Goal: Information Seeking & Learning: Learn about a topic

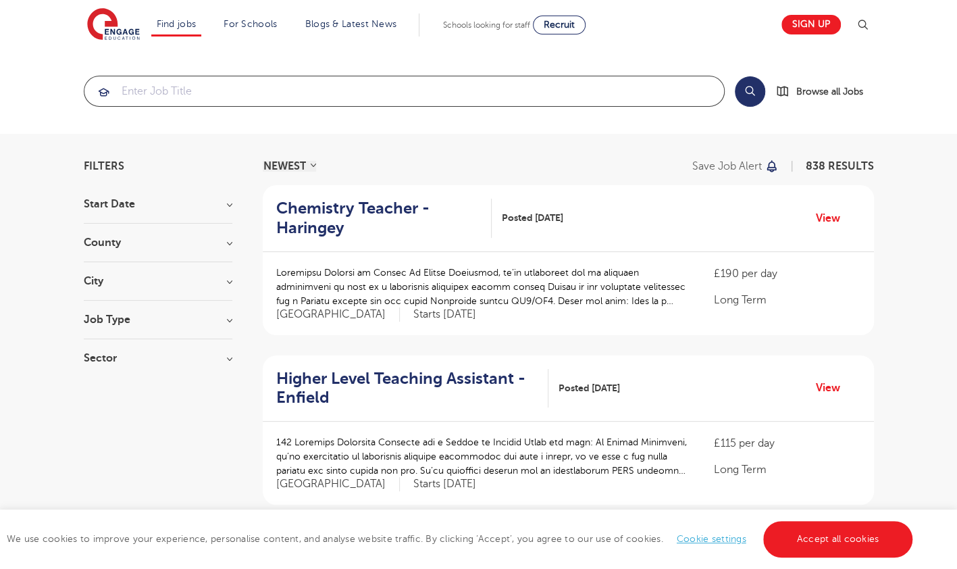
click at [254, 99] on input "search" at bounding box center [404, 91] width 640 height 30
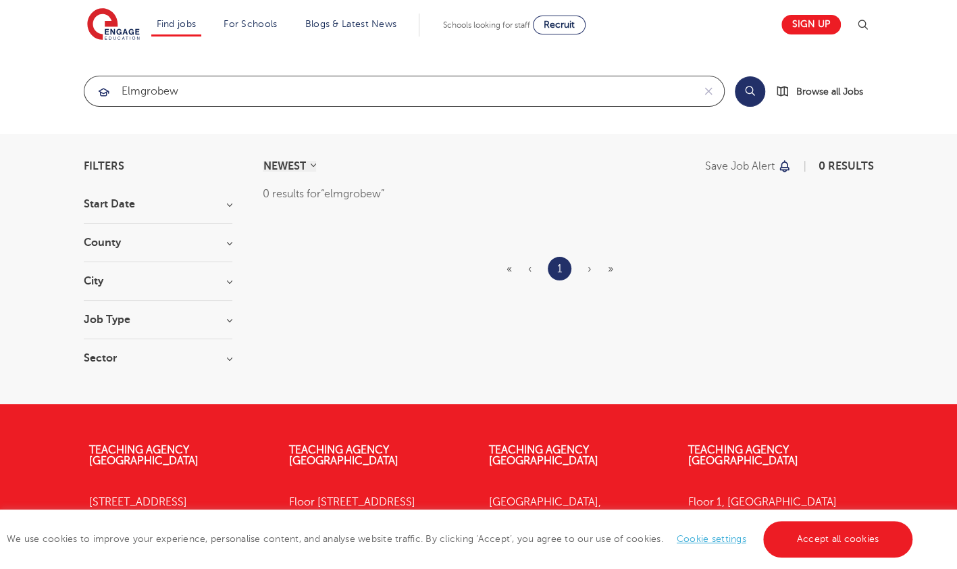
click button "Submit" at bounding box center [0, 0] width 0 height 0
click at [254, 99] on input "elmgrobew" at bounding box center [388, 91] width 609 height 30
click button "Submit" at bounding box center [0, 0] width 0 height 0
click at [743, 93] on button "Search" at bounding box center [750, 91] width 30 height 30
click at [523, 89] on input "elmgrove" at bounding box center [388, 91] width 609 height 30
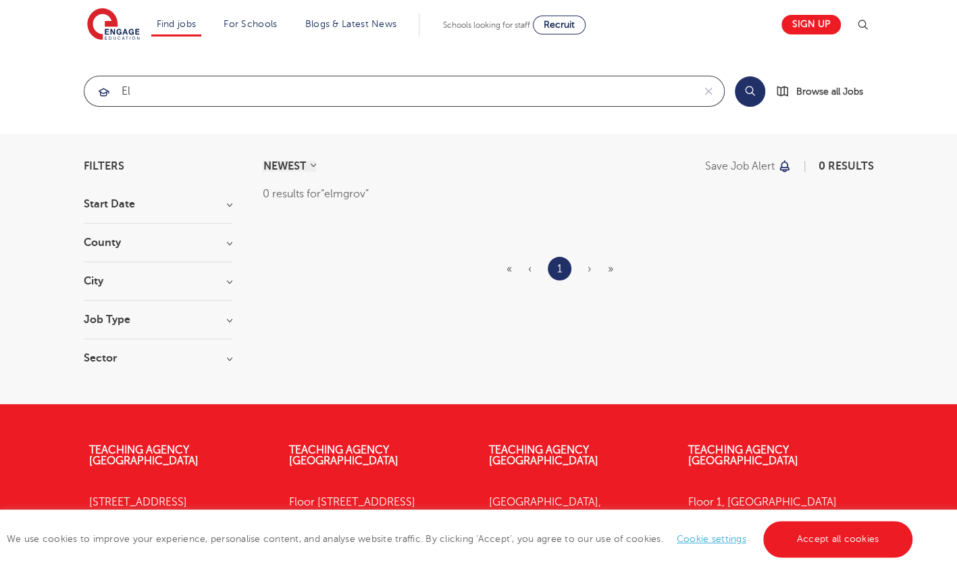
type input "e"
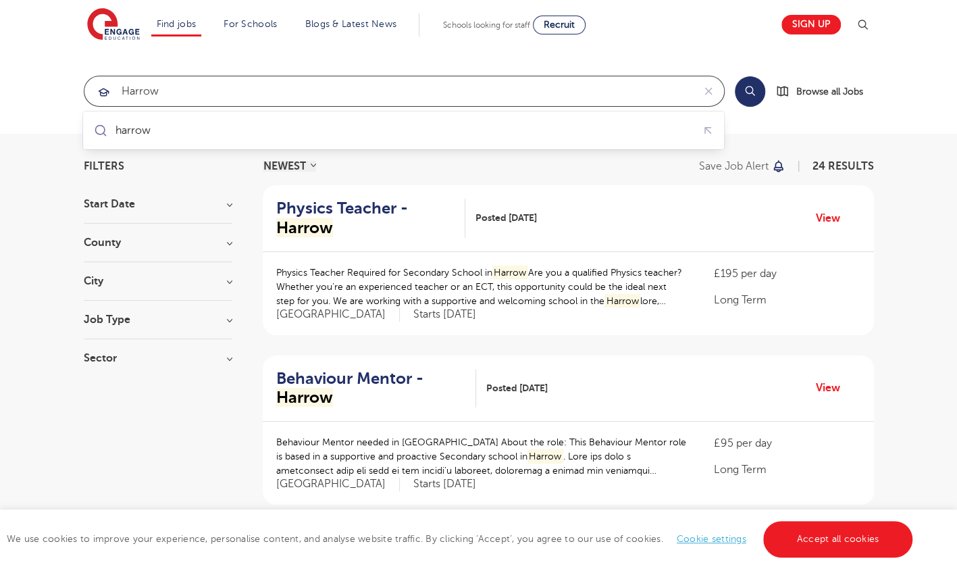
click button "Submit" at bounding box center [0, 0] width 0 height 0
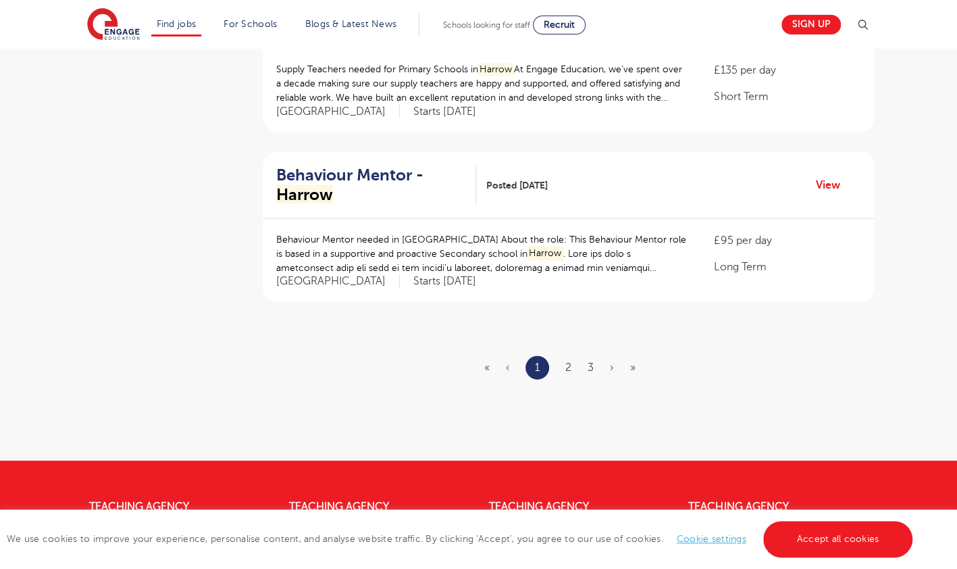
scroll to position [1641, 0]
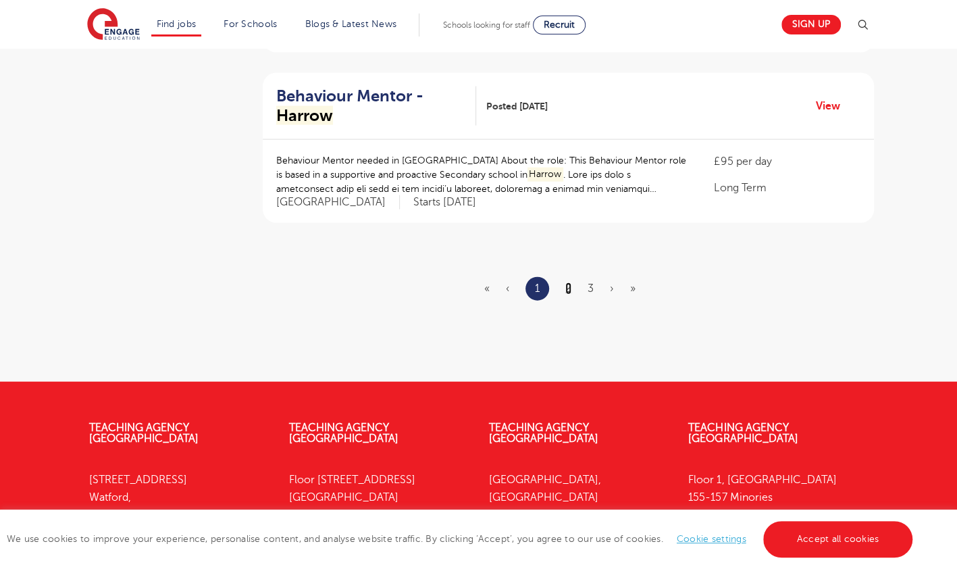
click at [570, 290] on link "2" at bounding box center [568, 288] width 6 height 12
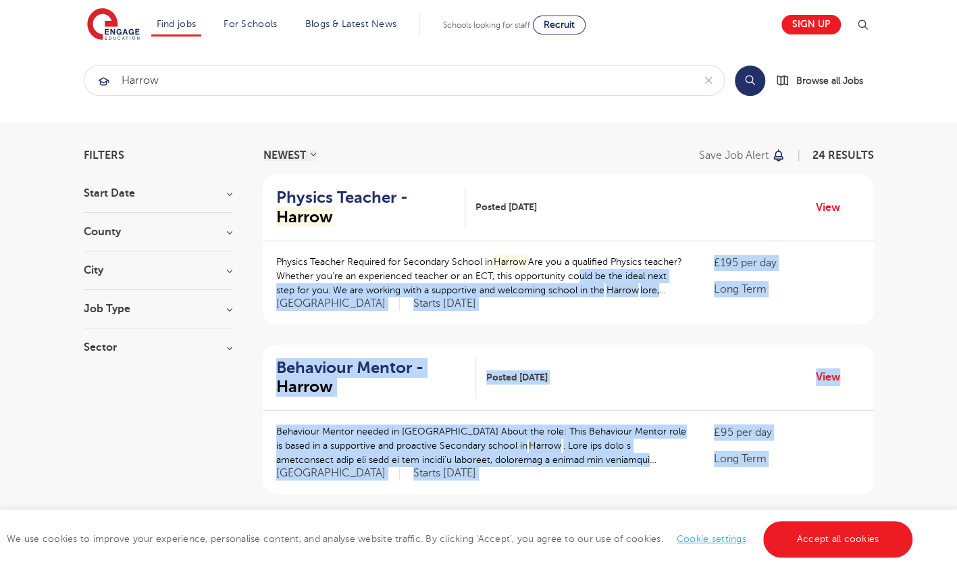
scroll to position [32, 0]
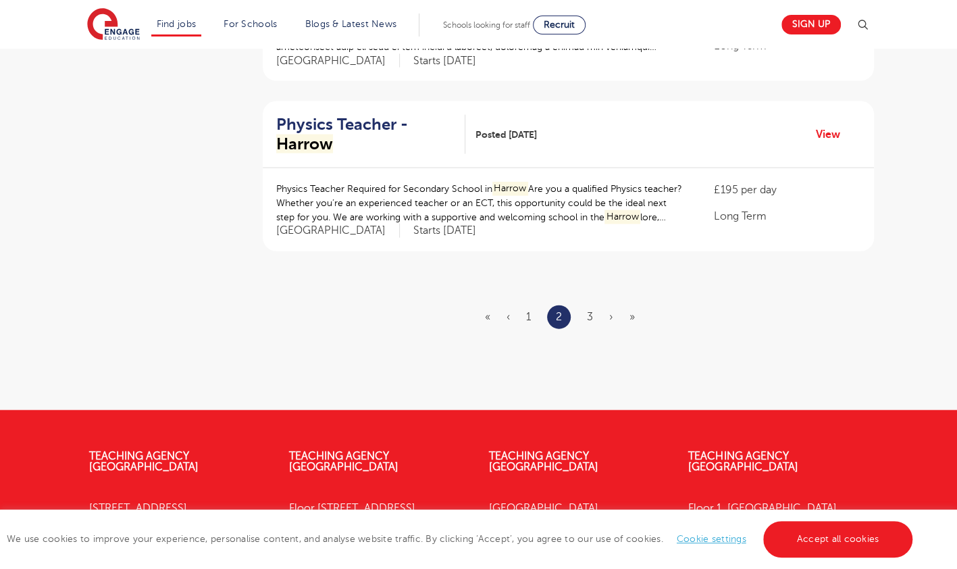
scroll to position [1613, 0]
click at [588, 313] on link "3" at bounding box center [590, 316] width 6 height 12
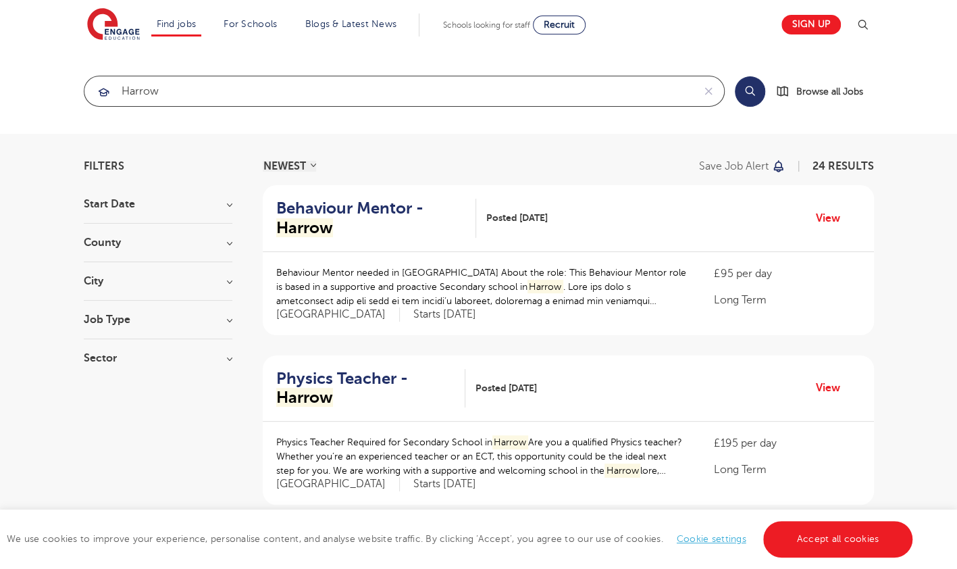
click at [532, 91] on input "harrow" at bounding box center [388, 91] width 609 height 30
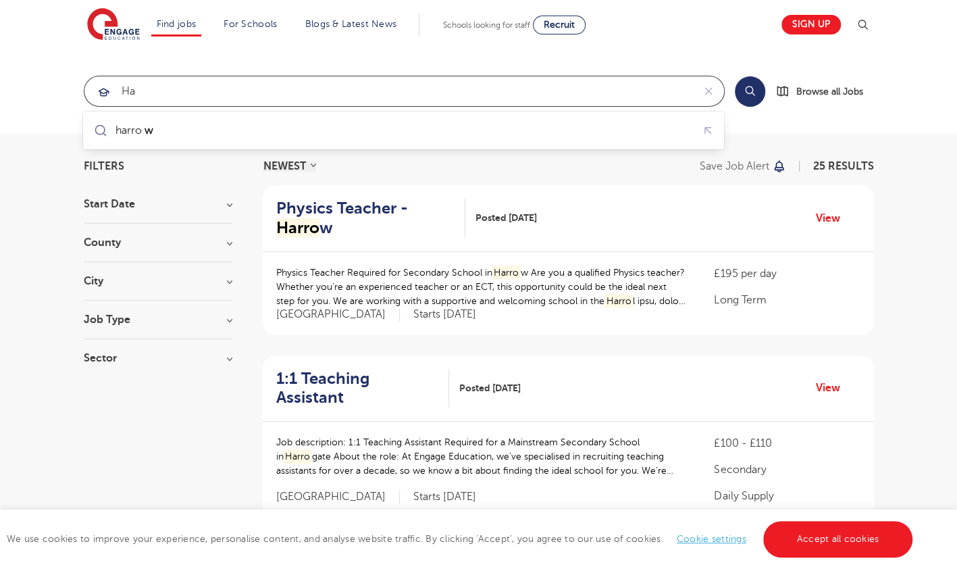
type input "h"
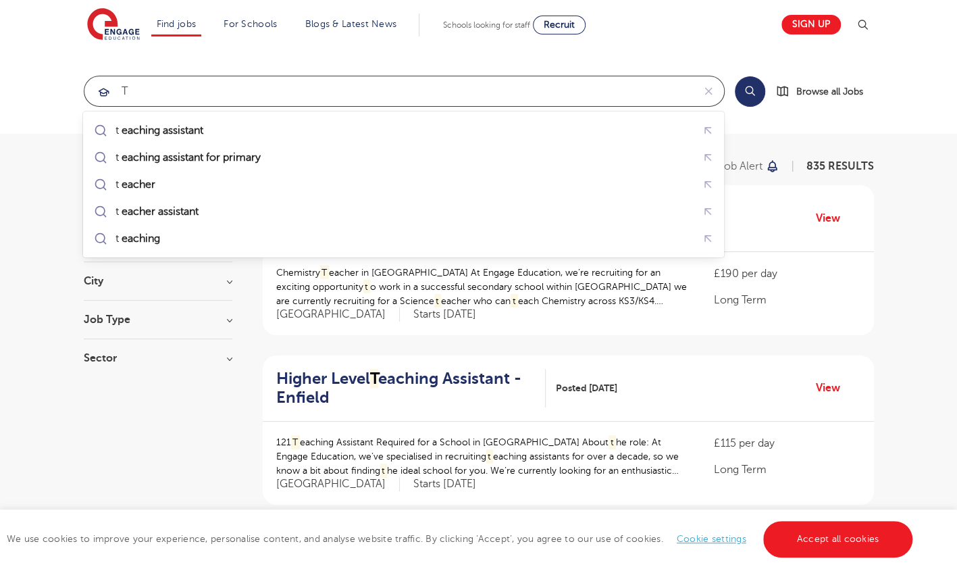
click at [247, 158] on mark "eaching assistant for primary" at bounding box center [190, 157] width 143 height 16
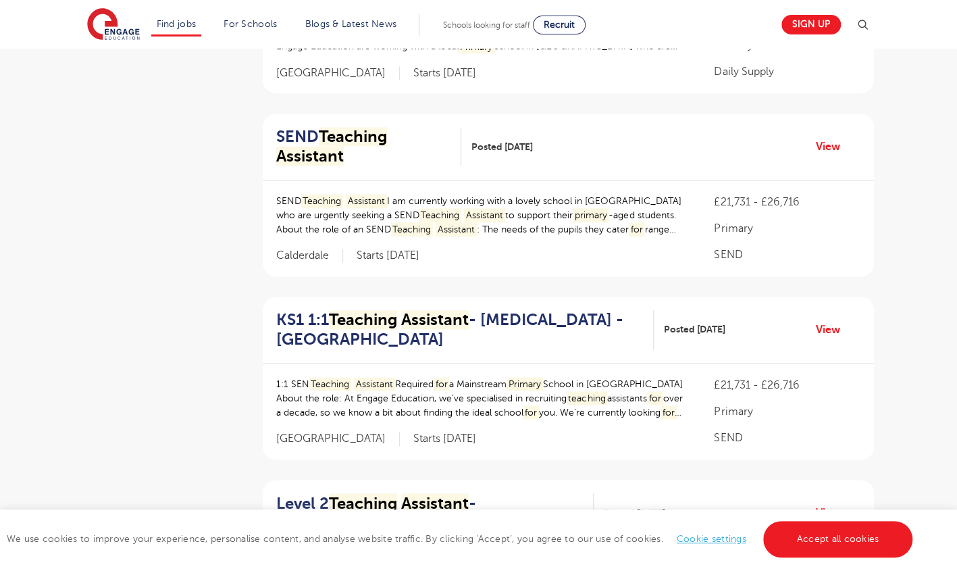
scroll to position [945, 0]
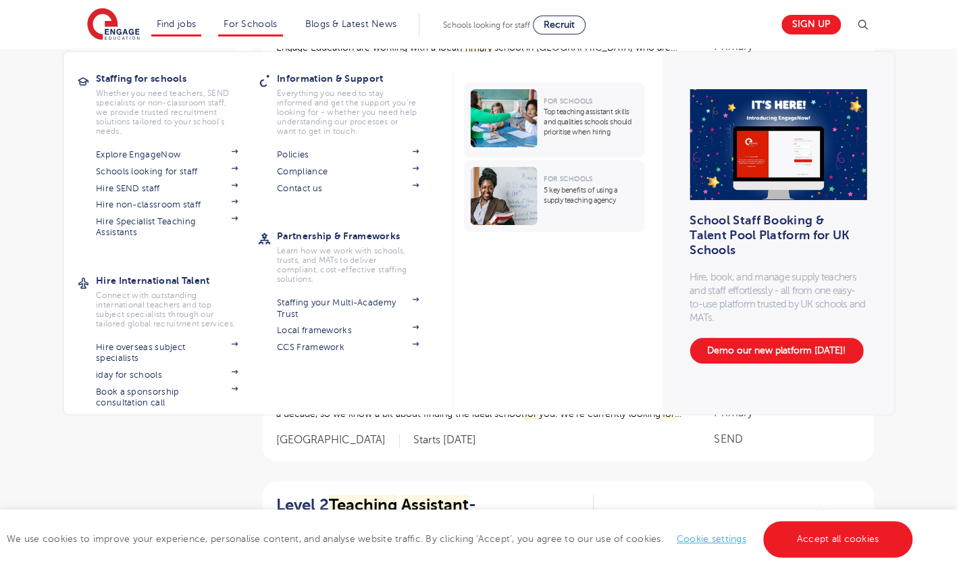
type input "teaching assistant for primary"
click at [258, 22] on link "For Schools" at bounding box center [250, 24] width 53 height 10
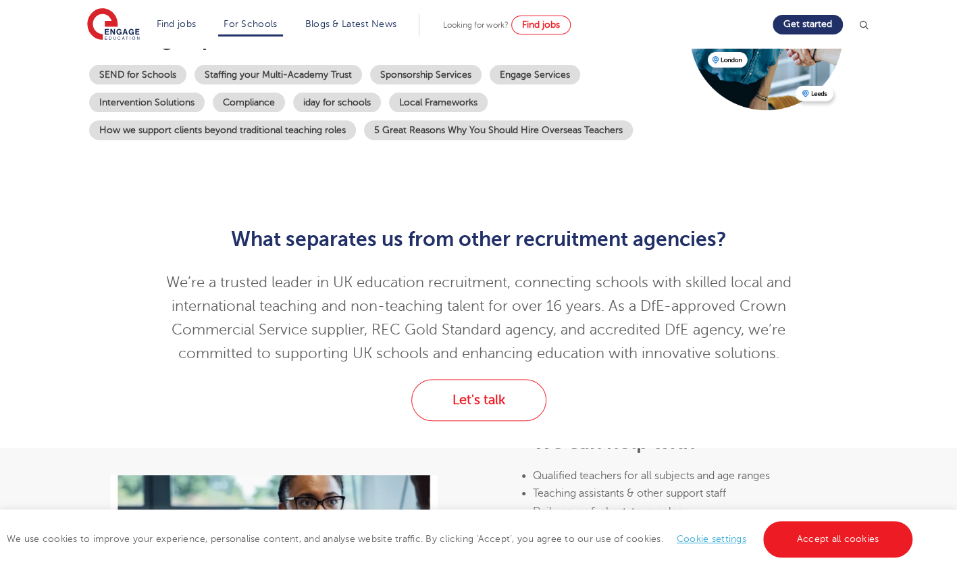
scroll to position [246, 0]
